Goal: Task Accomplishment & Management: Complete application form

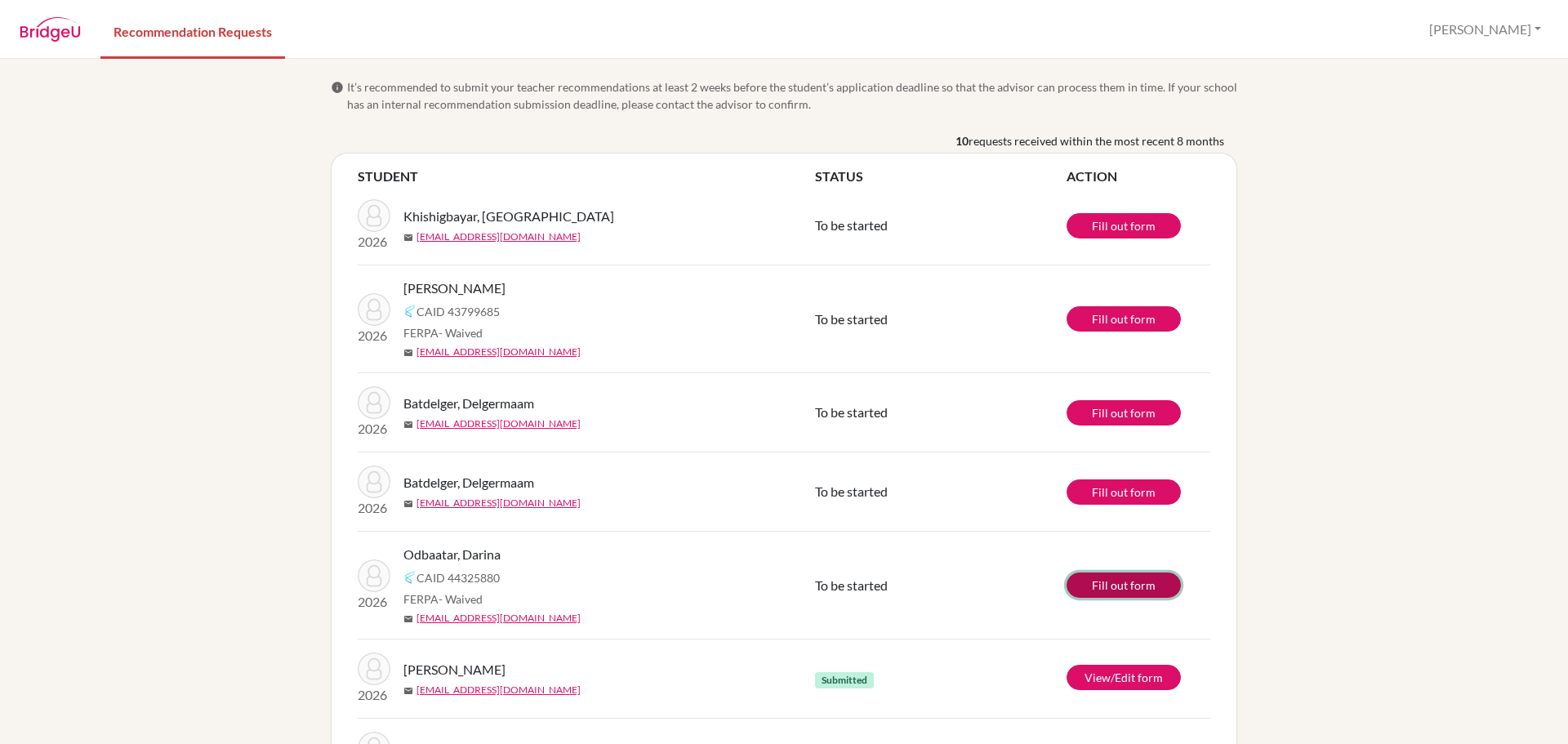
click at [1096, 583] on link "Fill out form" at bounding box center [1123, 585] width 114 height 25
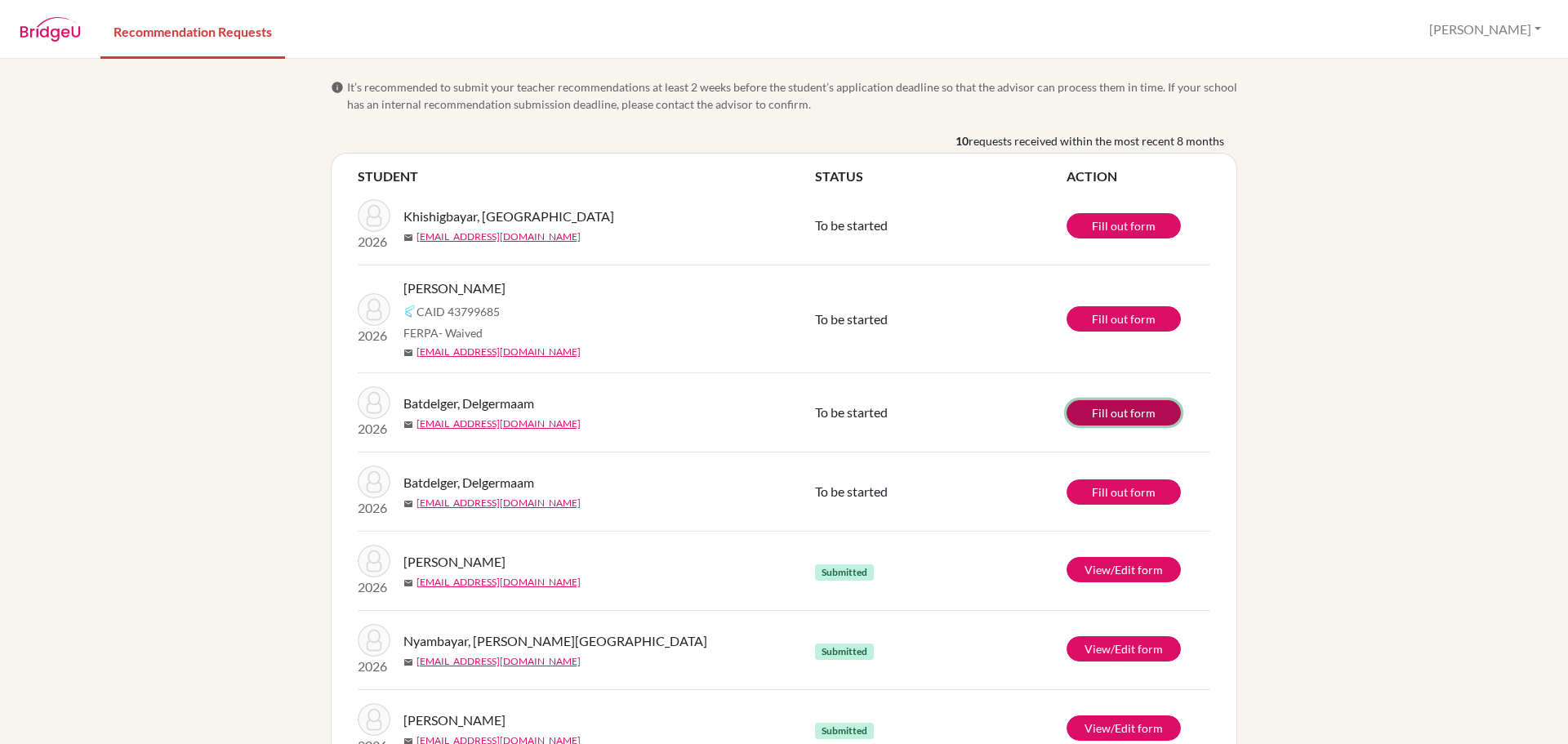
click at [1113, 416] on link "Fill out form" at bounding box center [1123, 413] width 114 height 25
drag, startPoint x: 589, startPoint y: 286, endPoint x: 400, endPoint y: 293, distance: 189.1
click at [403, 293] on div "[PERSON_NAME]" at bounding box center [615, 288] width 424 height 20
copy span "[PERSON_NAME]"
click at [1099, 316] on link "Fill out form" at bounding box center [1123, 318] width 114 height 25
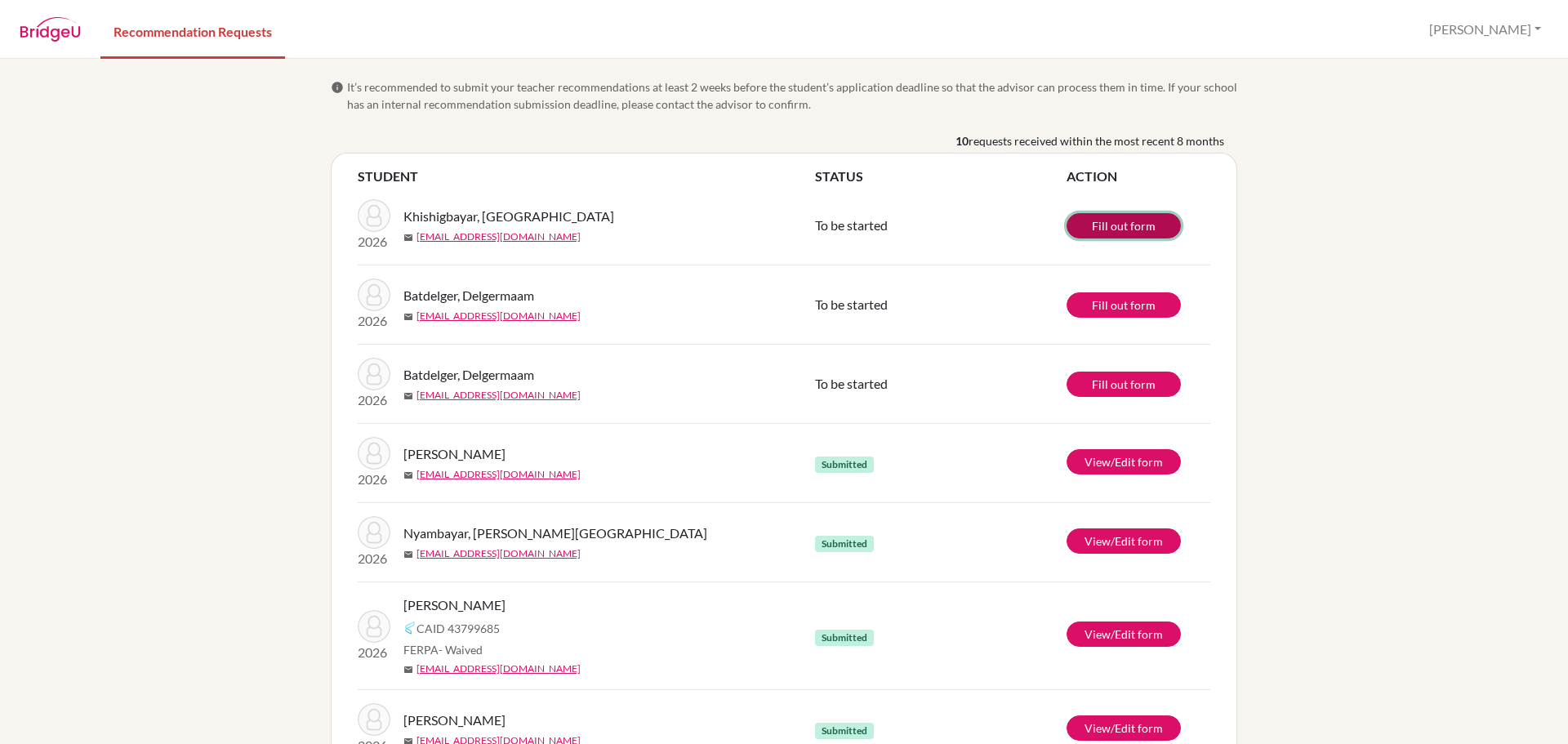
click at [1094, 230] on link "Fill out form" at bounding box center [1123, 226] width 114 height 25
